Goal: Understand process/instructions: Learn about a topic

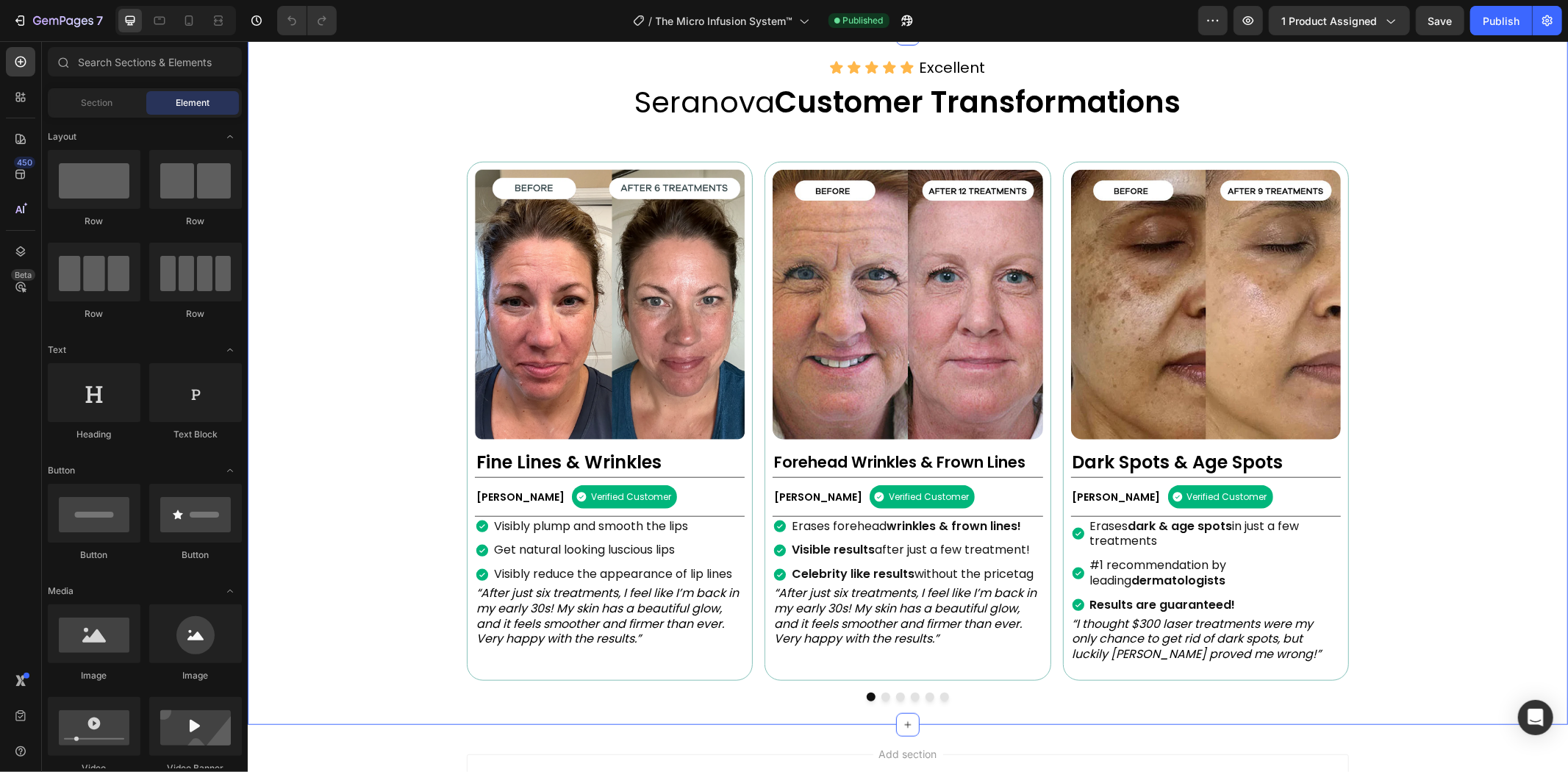
scroll to position [1225, 0]
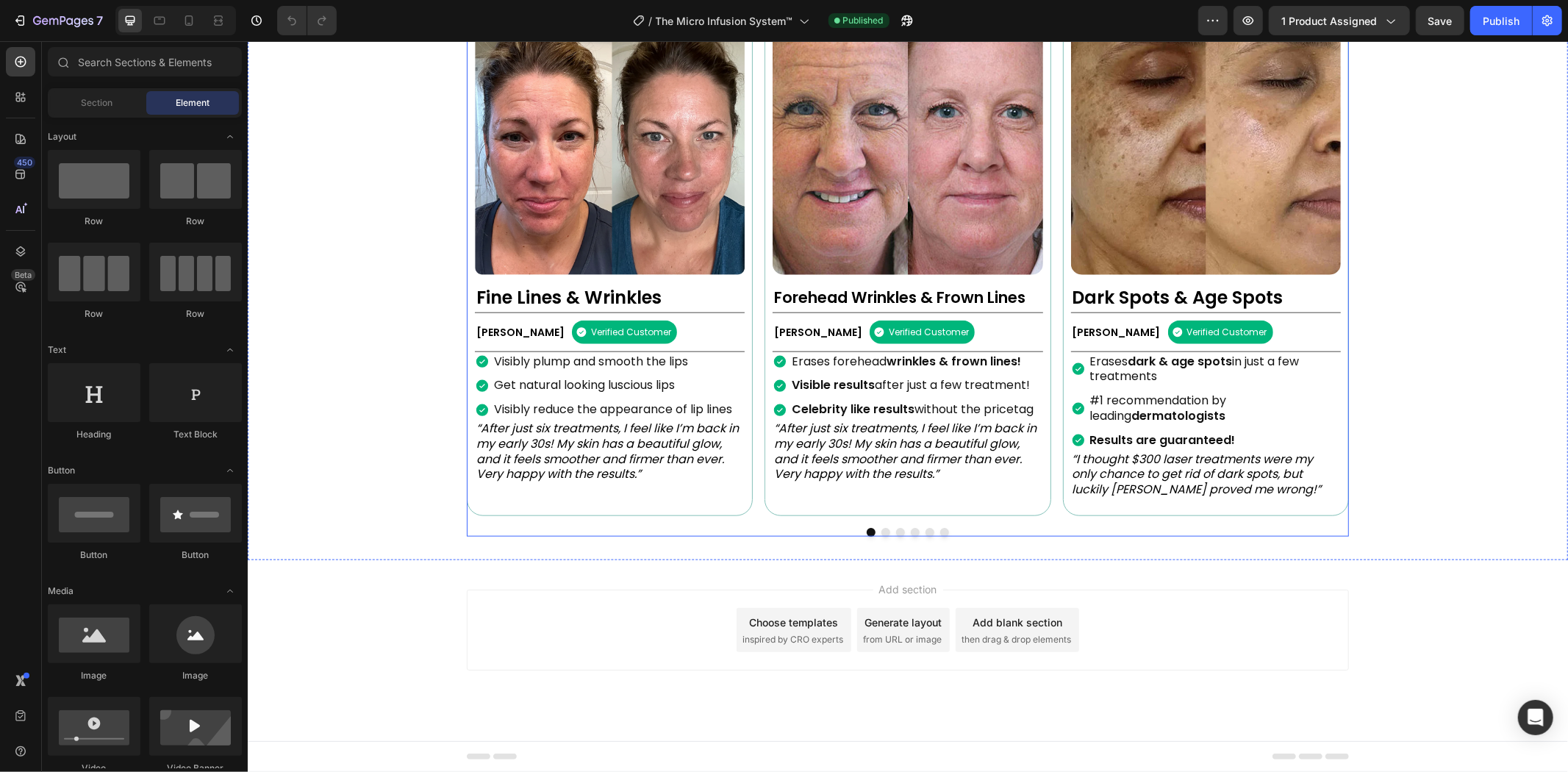
click at [914, 524] on div "Image Fine Lines & Wrinkles Heading Rebecca S. Text Block Verified Customer Ite…" at bounding box center [907, 266] width 882 height 539
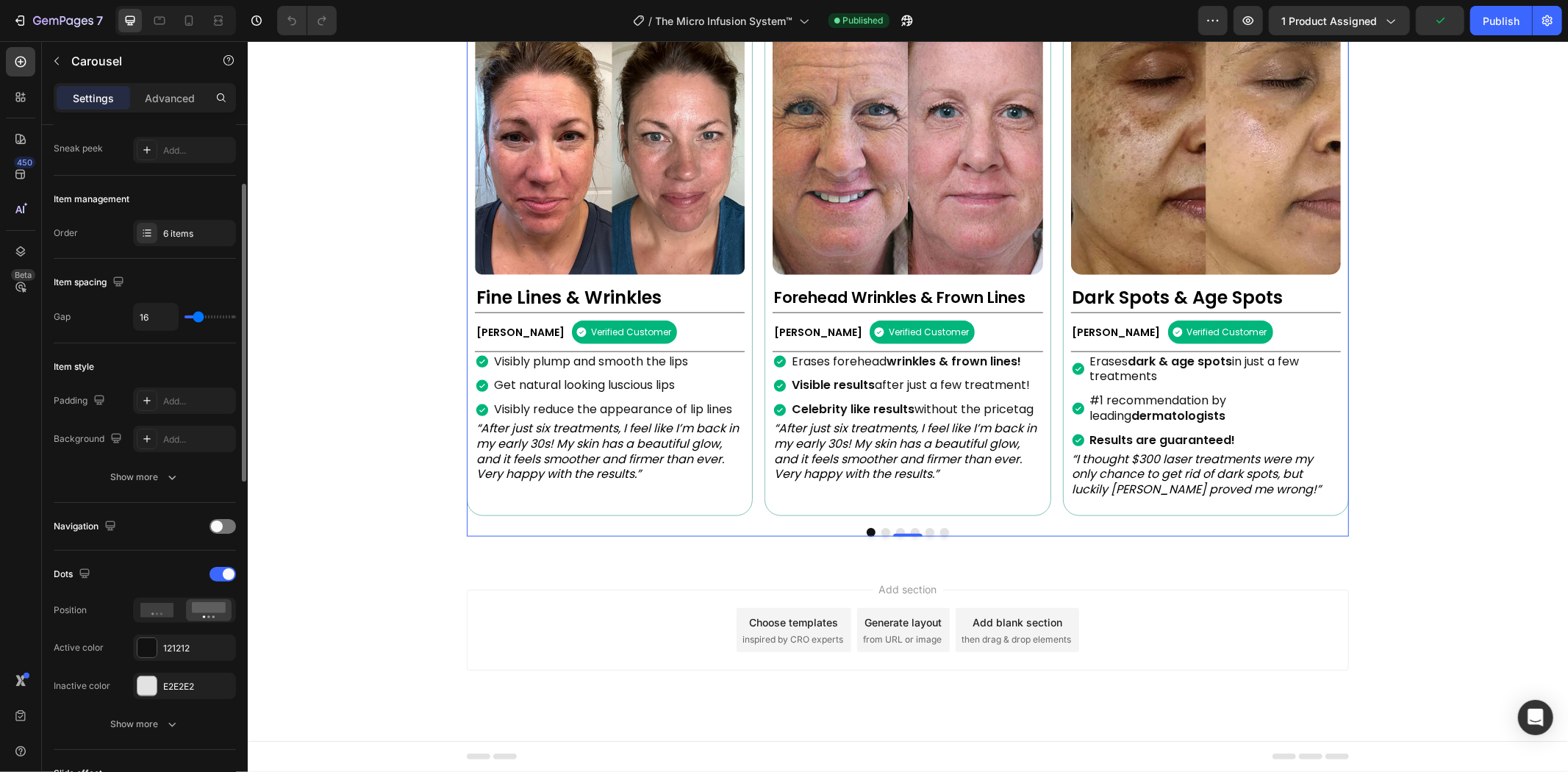
scroll to position [273, 0]
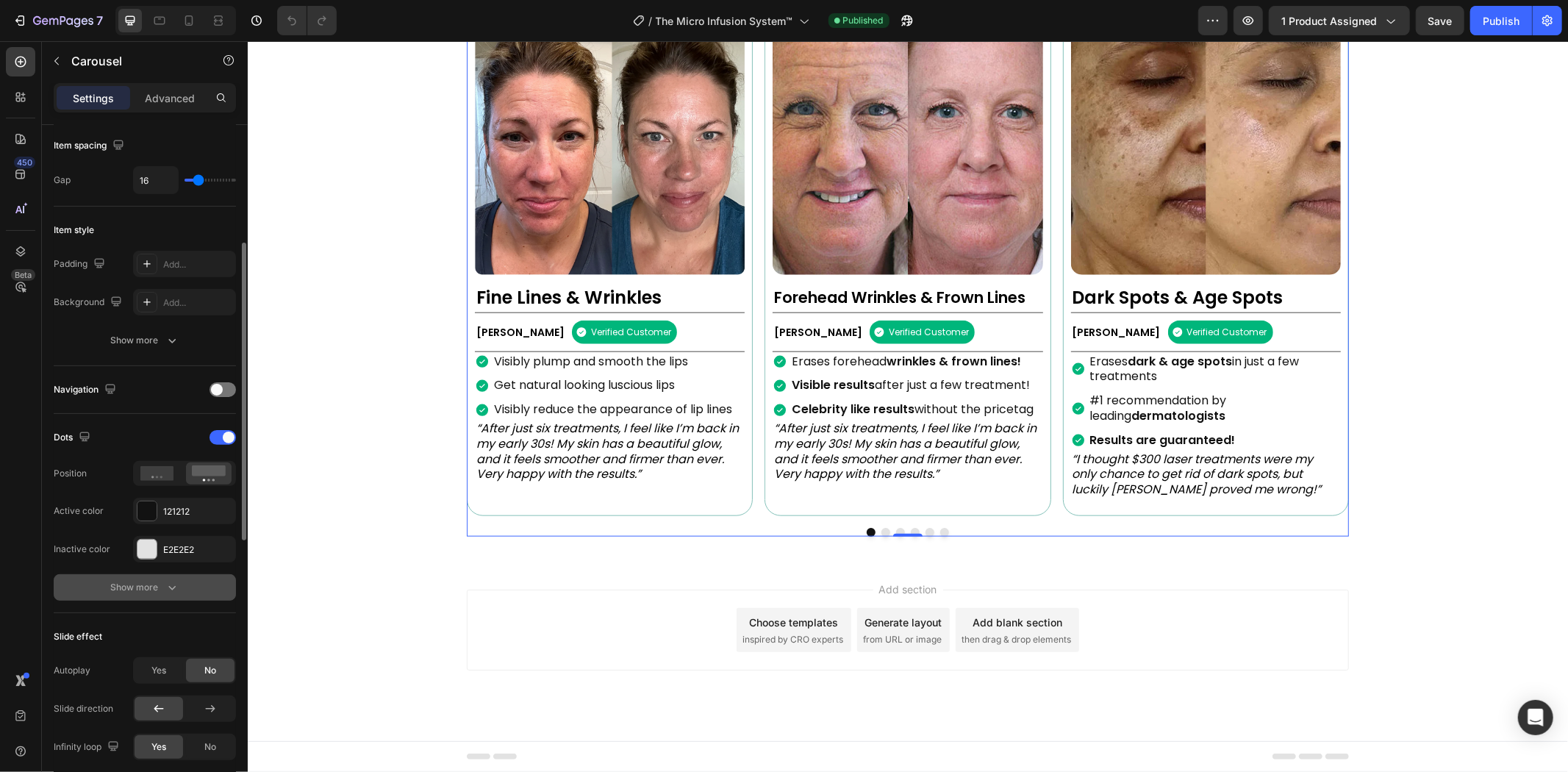
click at [127, 600] on button "Show more" at bounding box center [145, 587] width 182 height 26
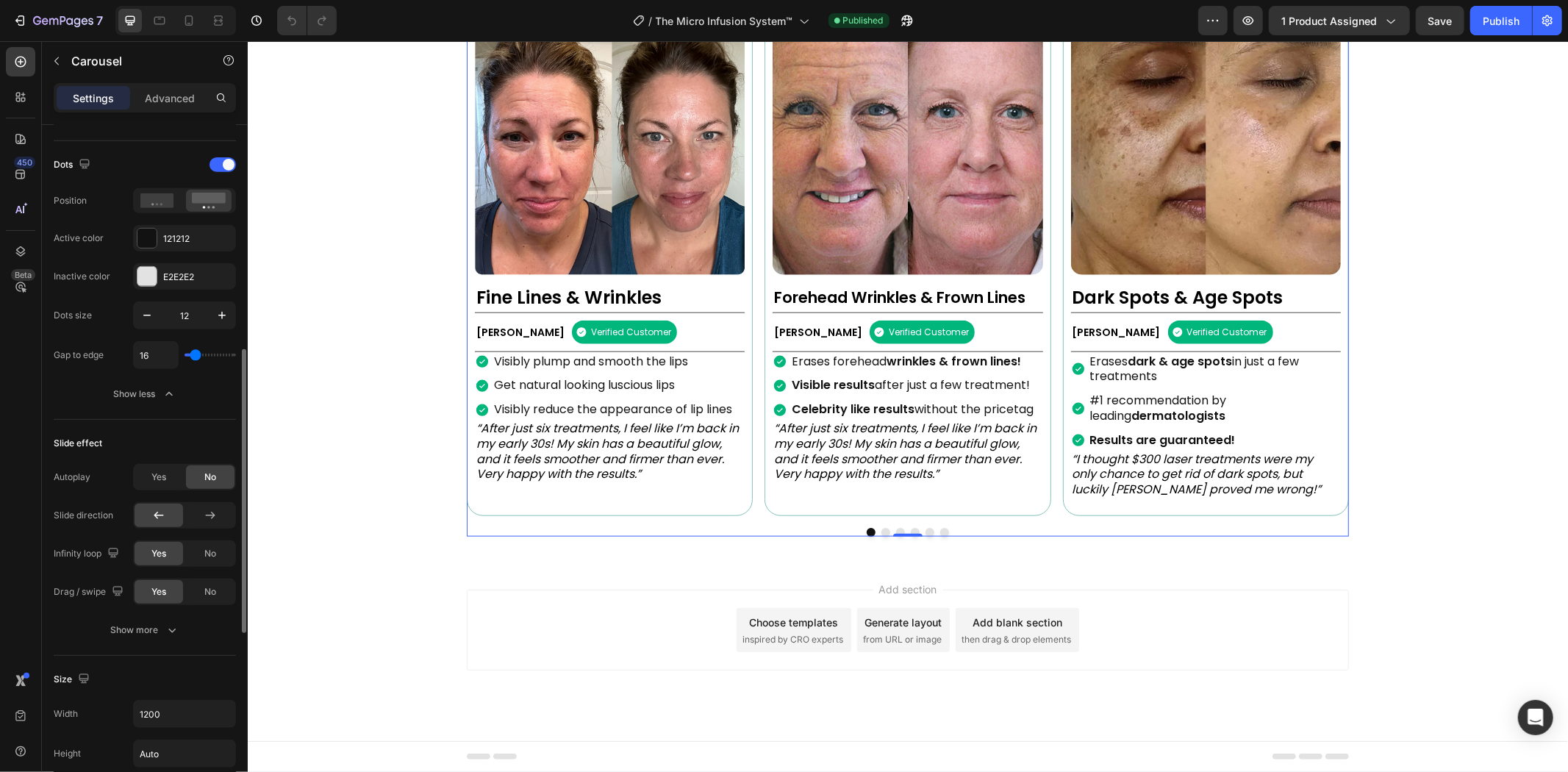
scroll to position [409, 0]
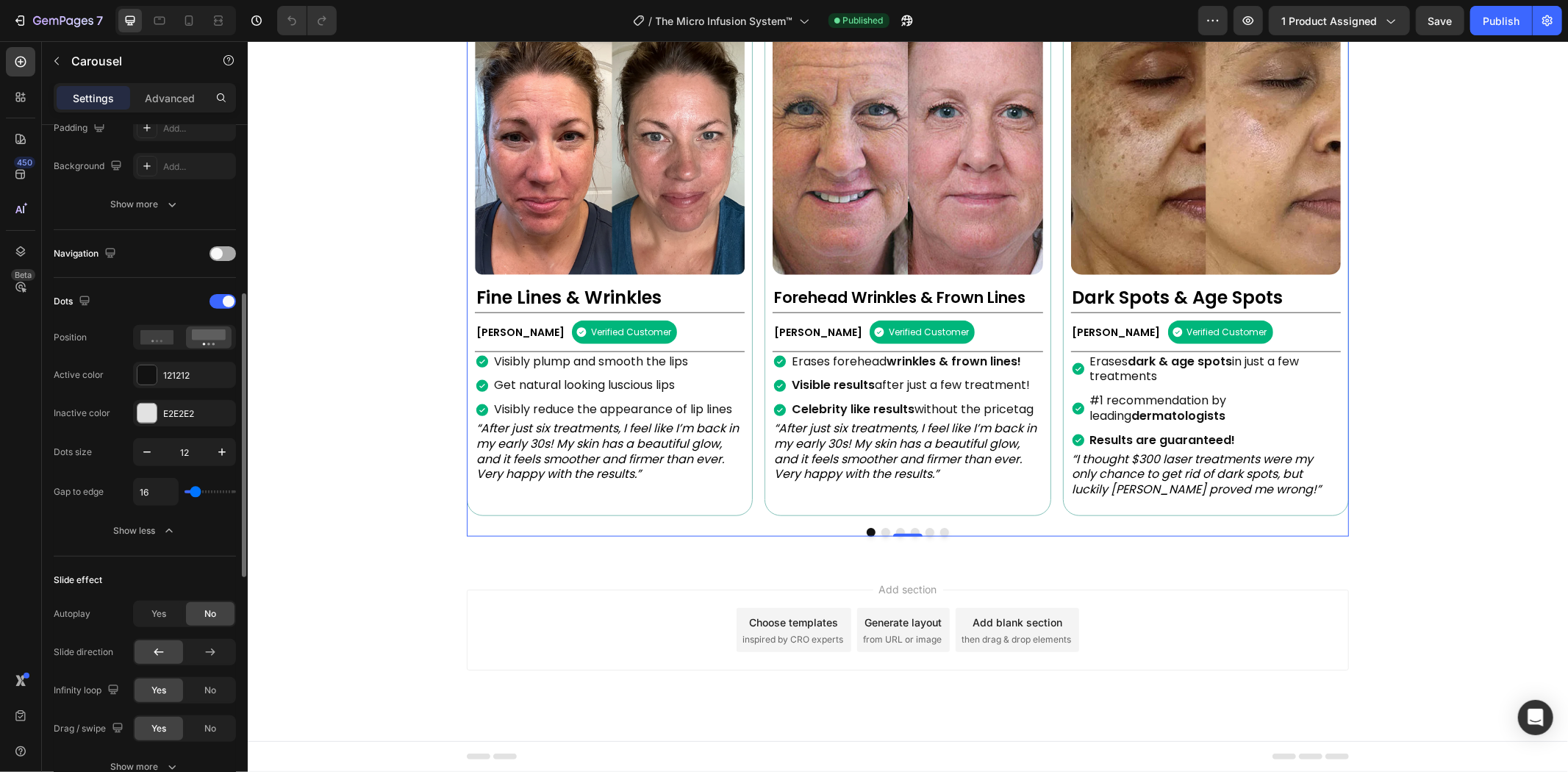
click at [231, 250] on div at bounding box center [222, 254] width 26 height 15
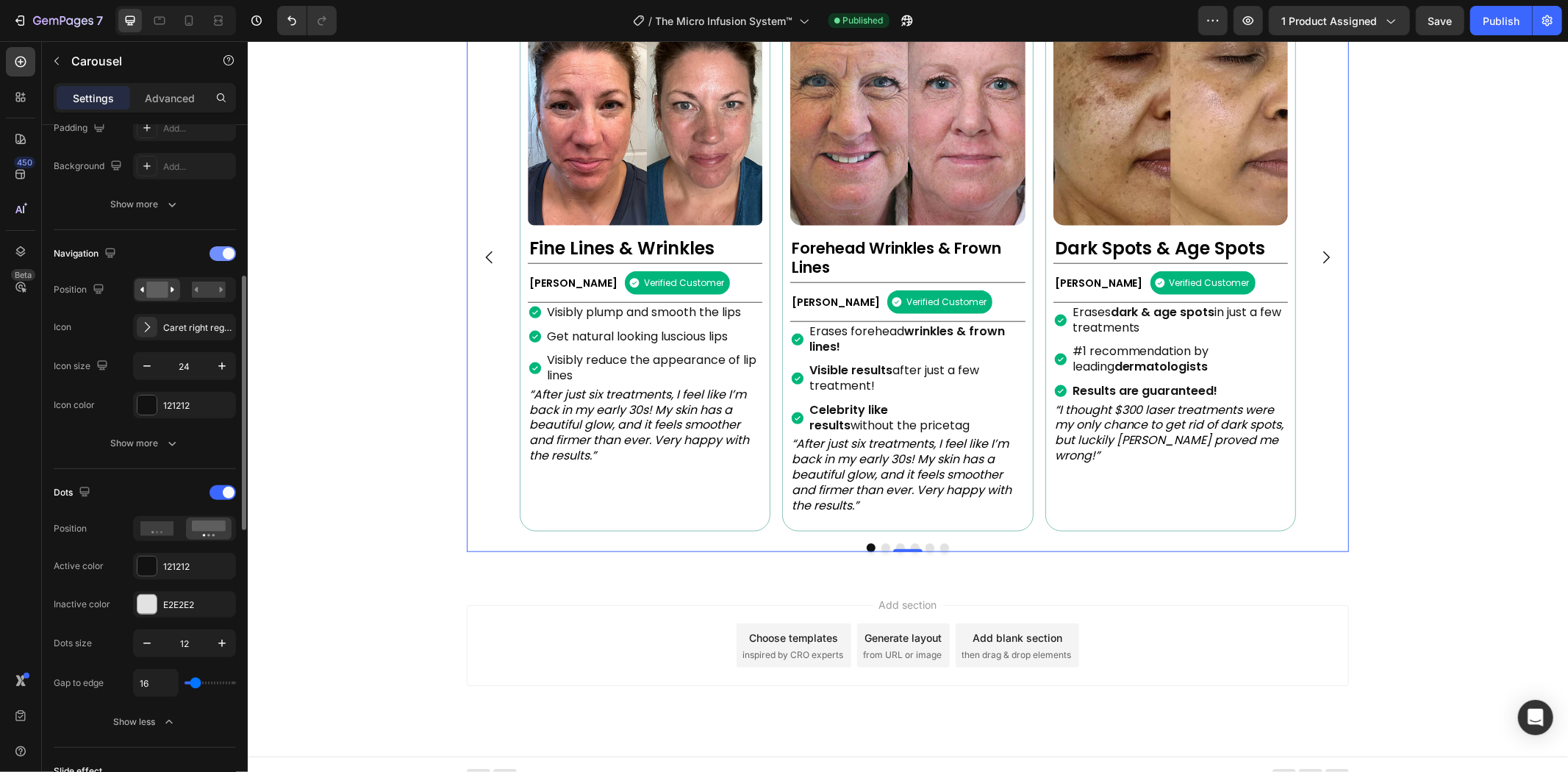
click at [225, 251] on span at bounding box center [229, 254] width 12 height 12
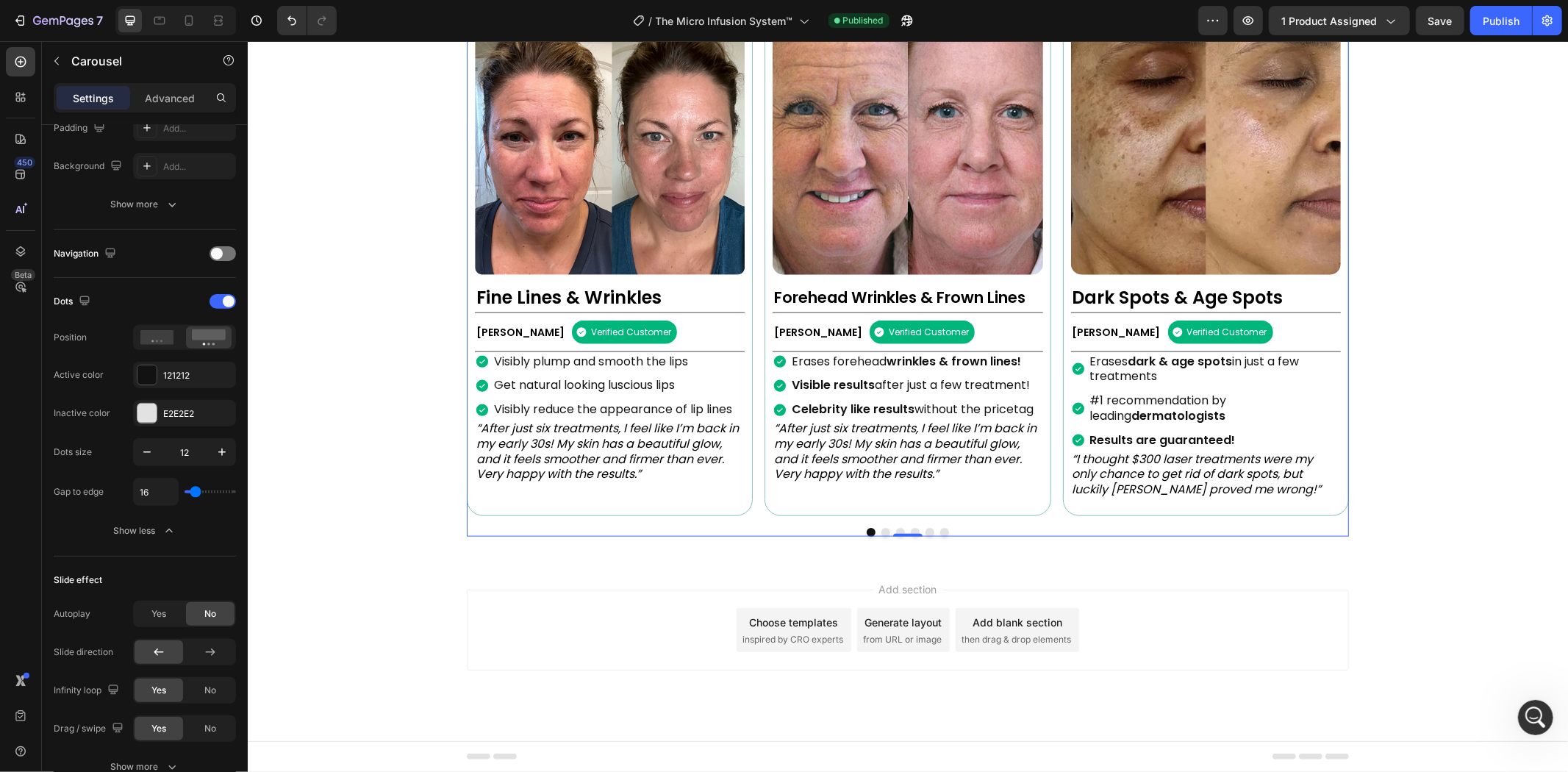
scroll to position [0, 0]
click at [133, 542] on button "Show less" at bounding box center [145, 530] width 182 height 26
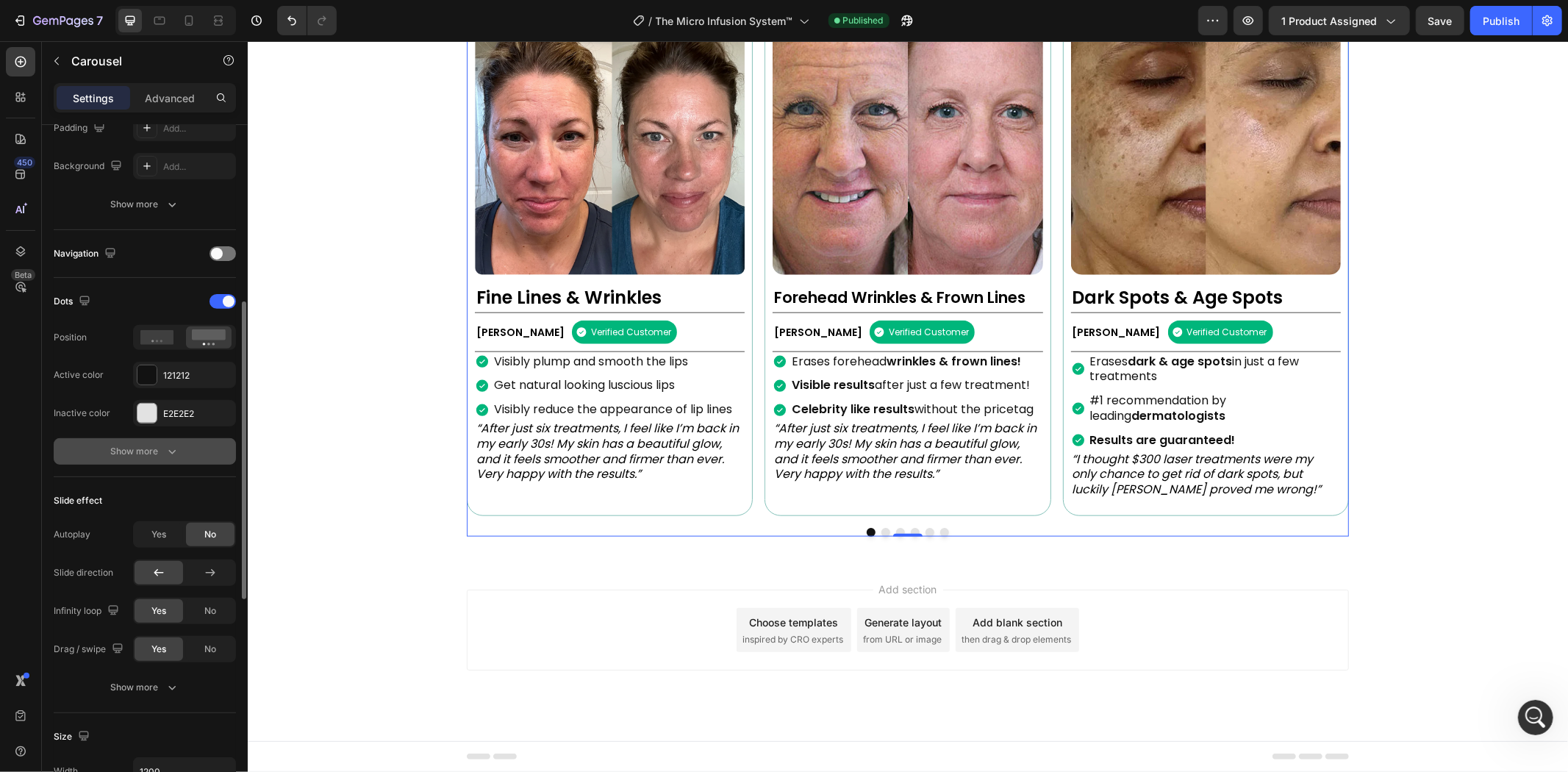
click at [150, 457] on div "Show more" at bounding box center [144, 452] width 68 height 15
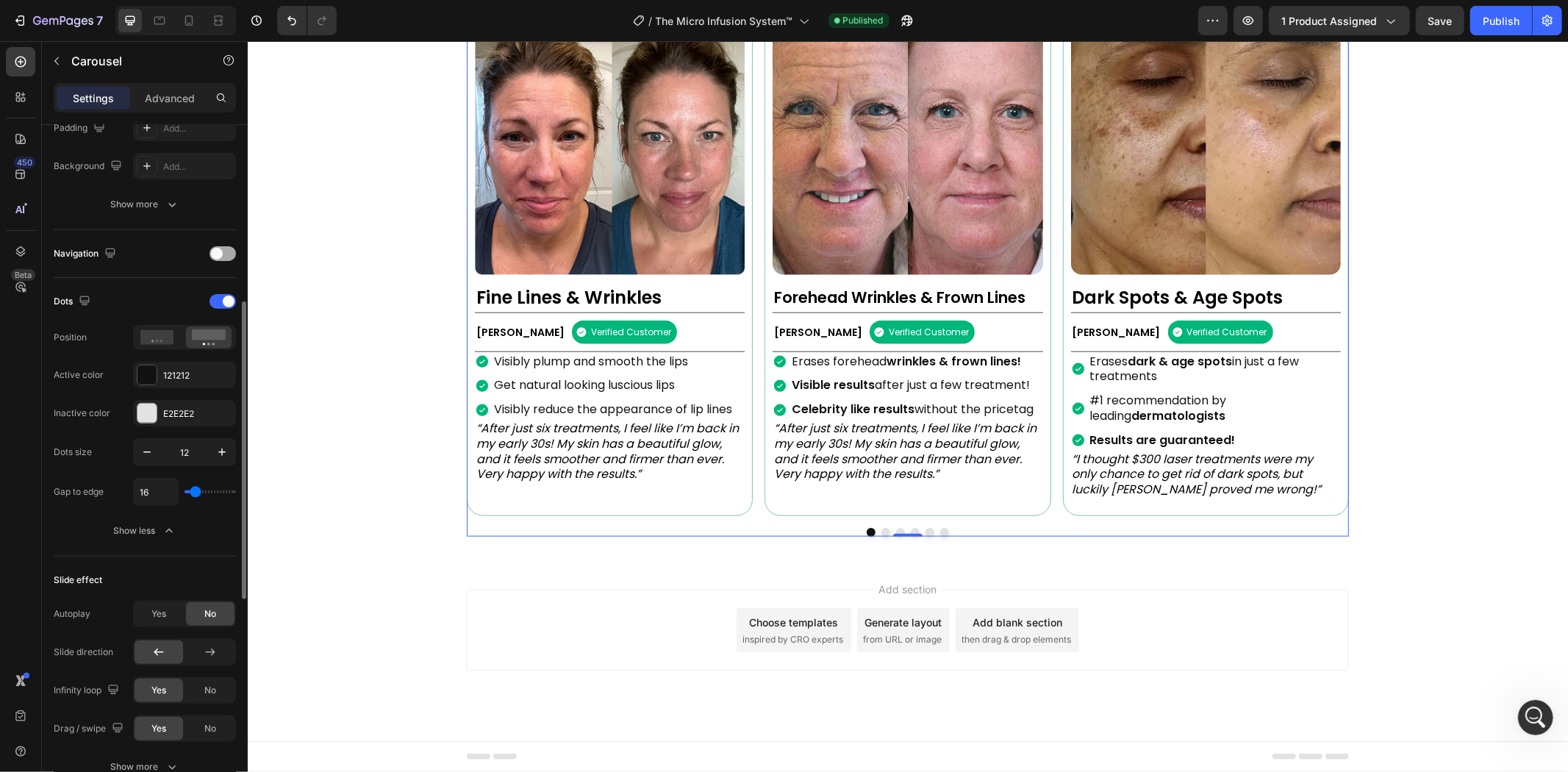
click at [224, 252] on div at bounding box center [222, 254] width 26 height 15
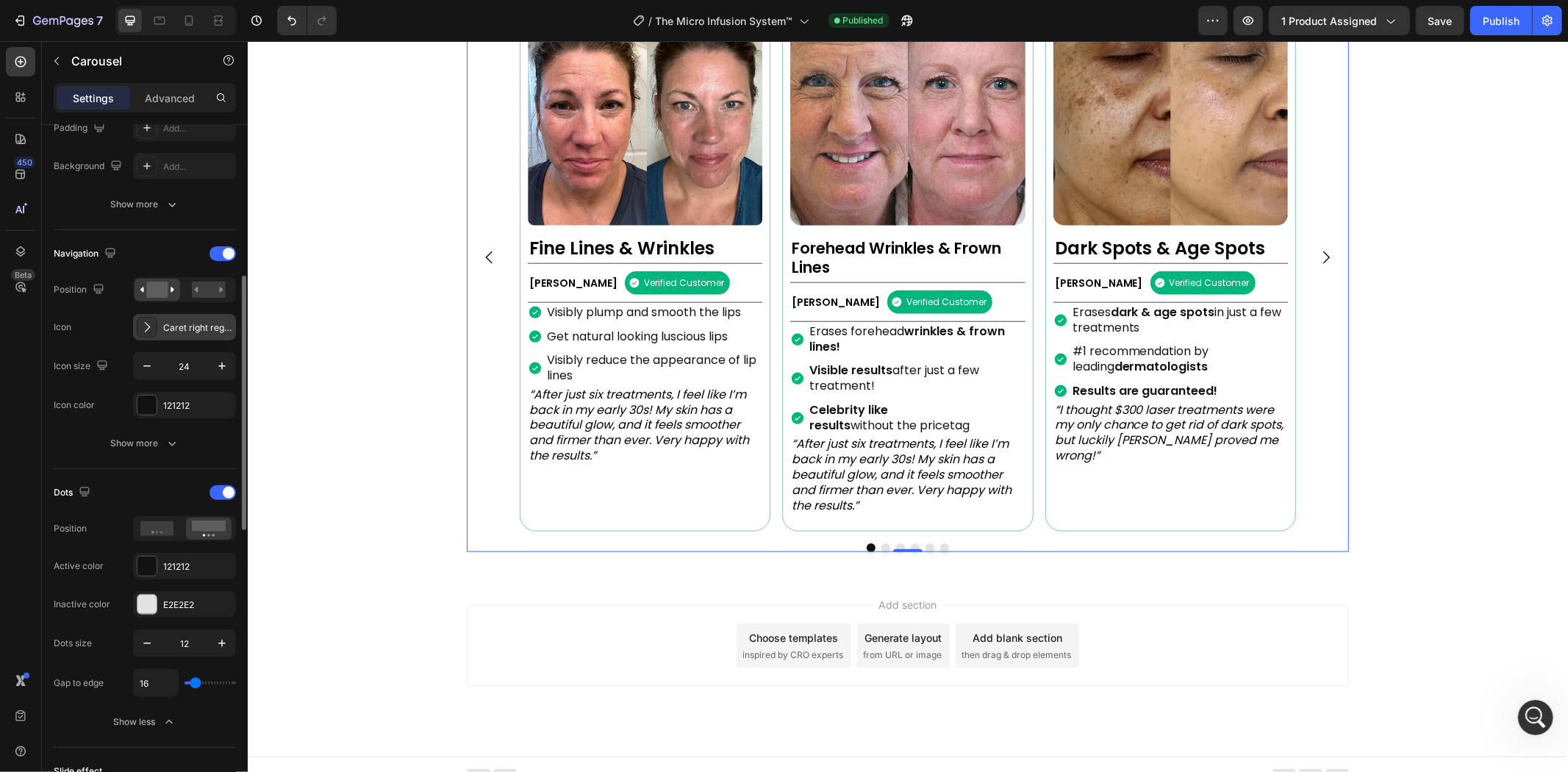
click at [200, 325] on div "Caret right regular" at bounding box center [197, 328] width 69 height 13
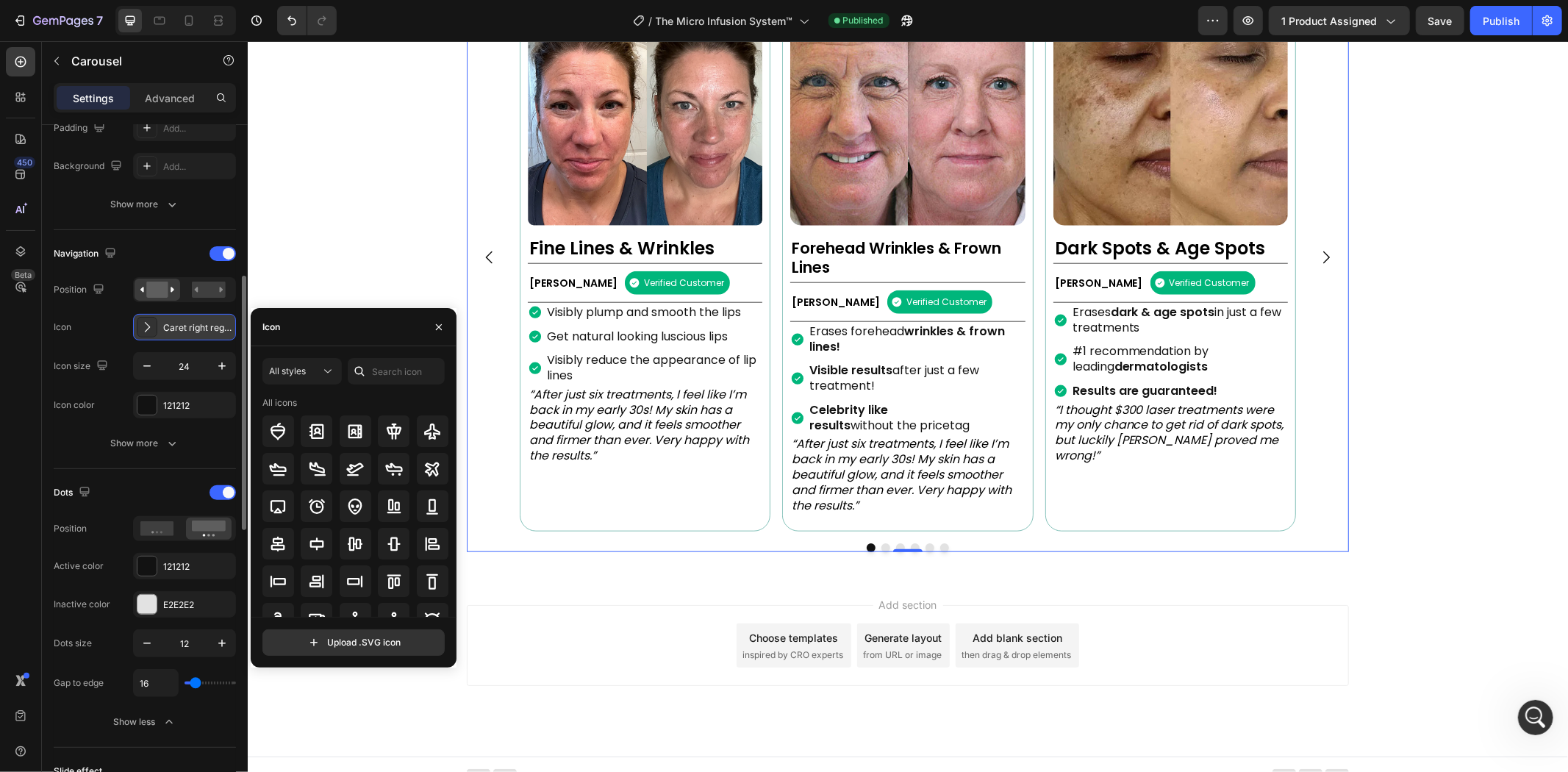
click at [200, 323] on div "Caret right regular" at bounding box center [197, 328] width 69 height 13
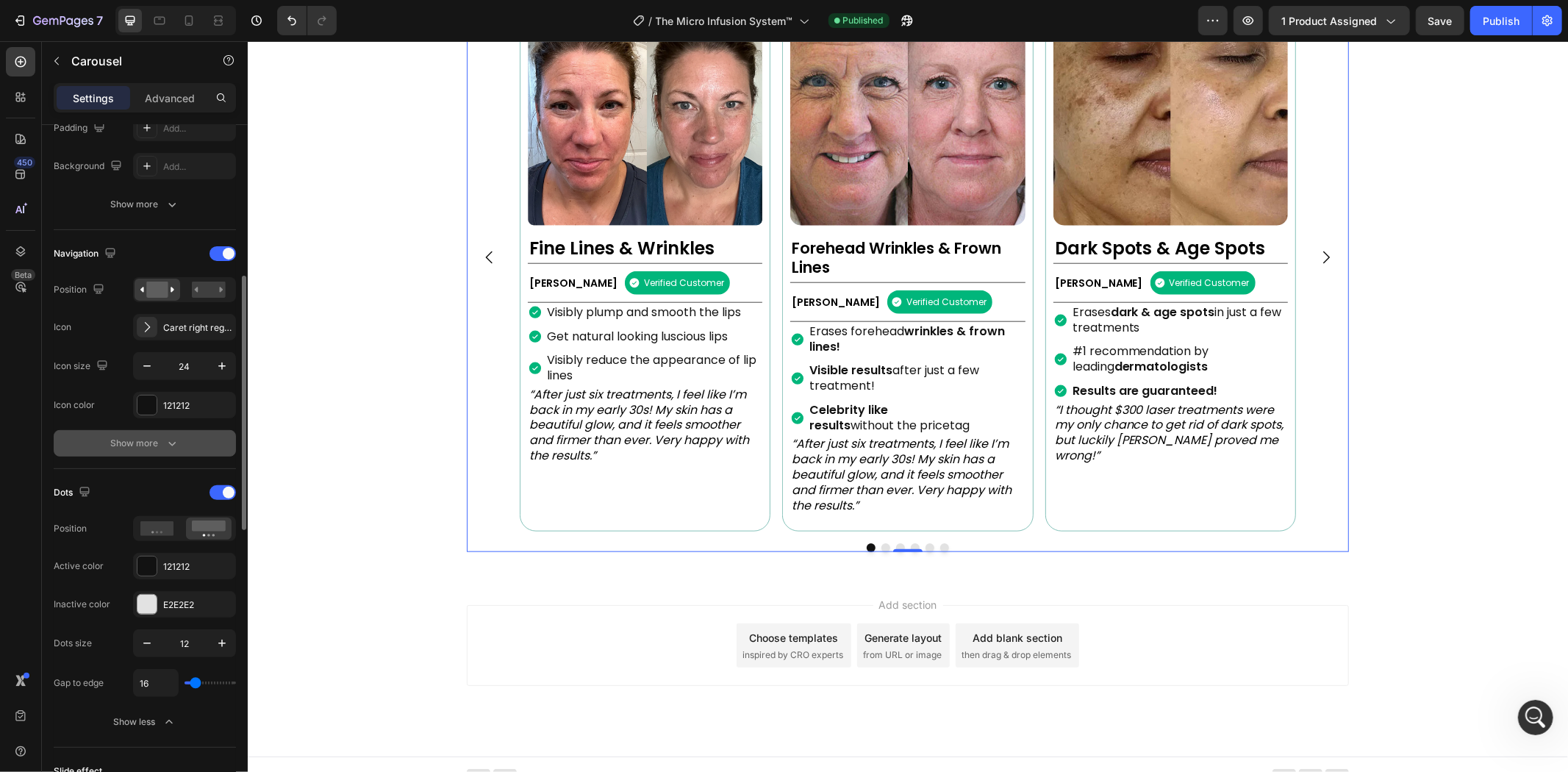
click at [143, 437] on div "Show more" at bounding box center [144, 444] width 68 height 15
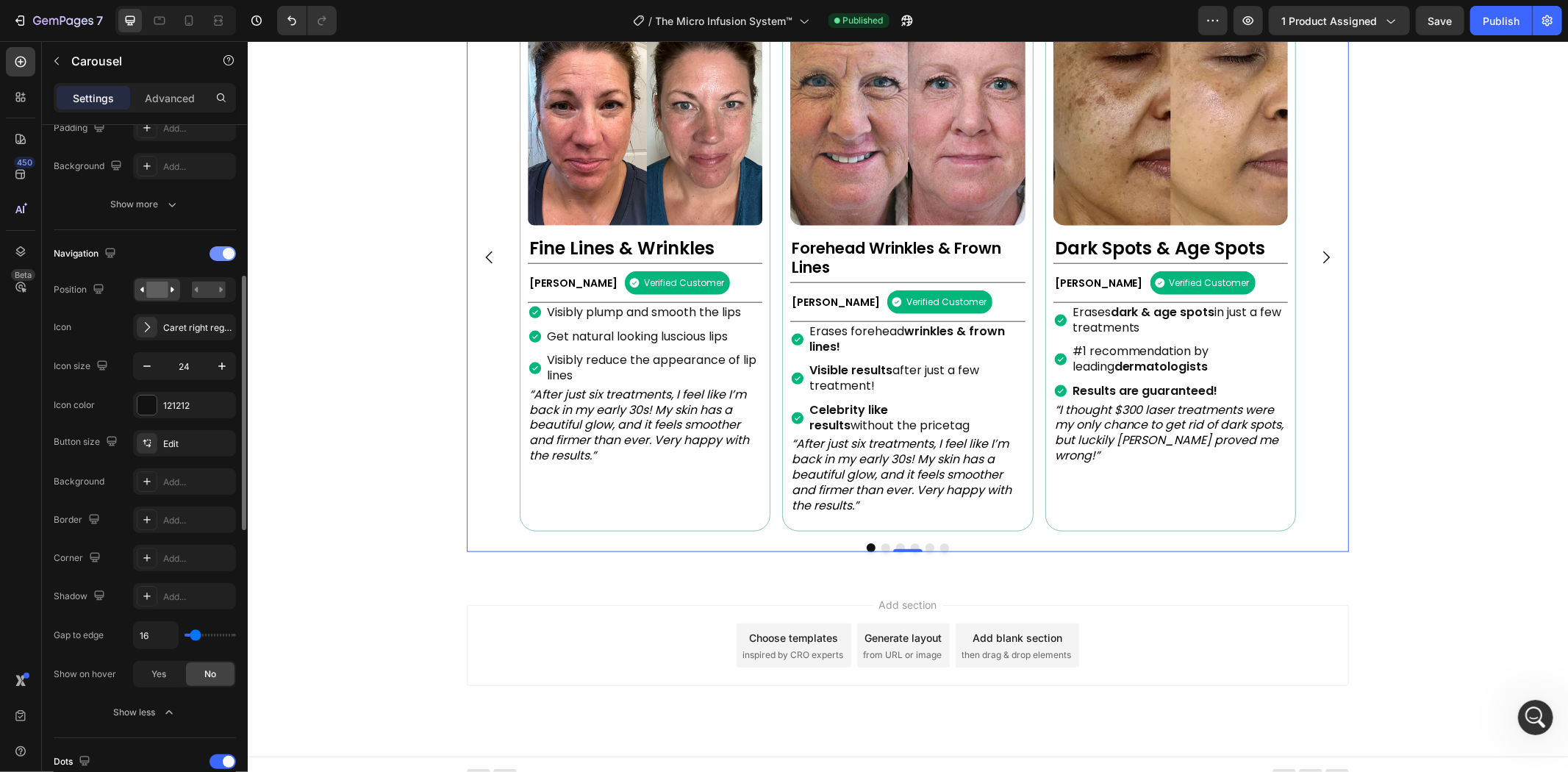
click at [222, 251] on div at bounding box center [222, 254] width 26 height 15
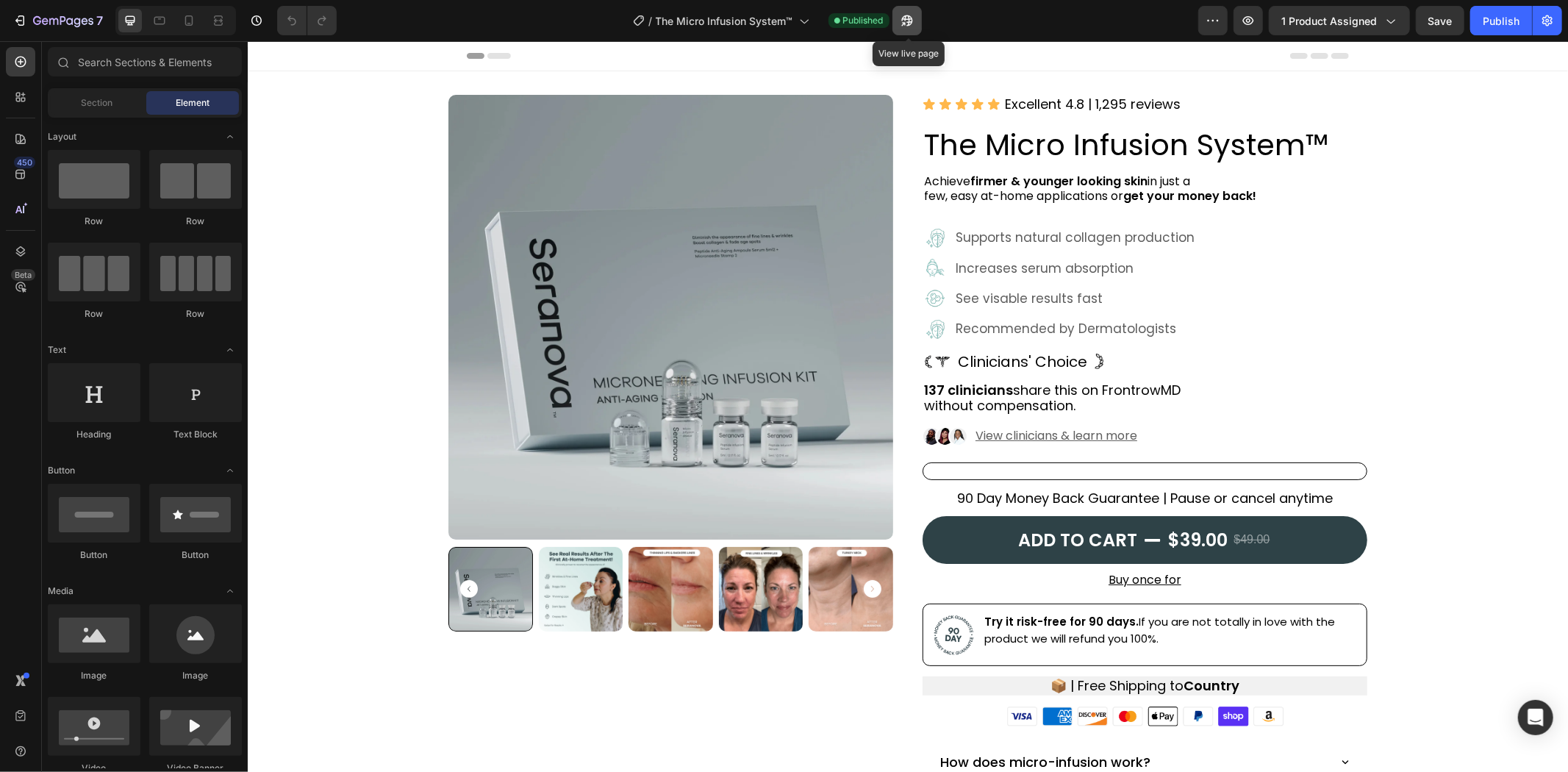
click at [900, 23] on icon "button" at bounding box center [907, 21] width 15 height 15
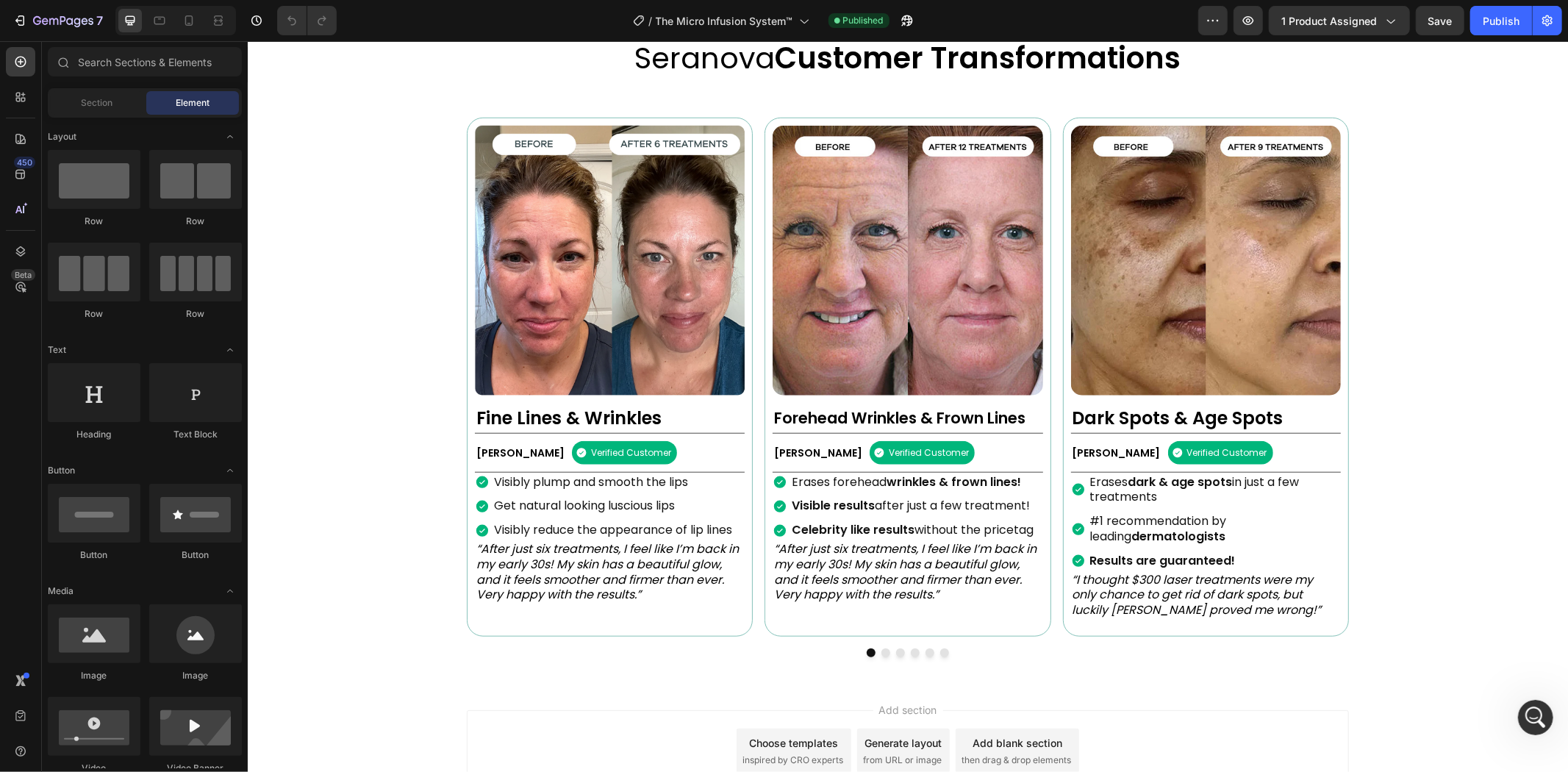
scroll to position [1089, 0]
